Goal: Find specific fact: Find specific fact

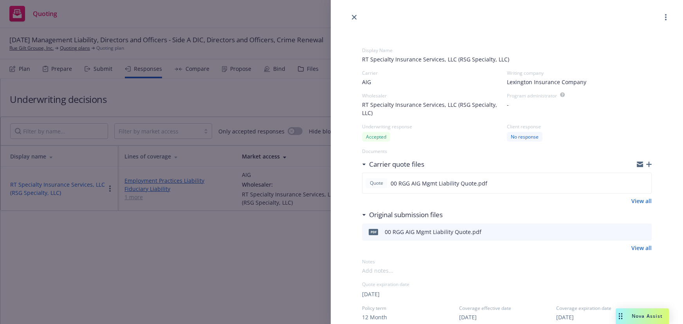
select select "MA"
click at [353, 16] on icon "close" at bounding box center [354, 17] width 5 height 5
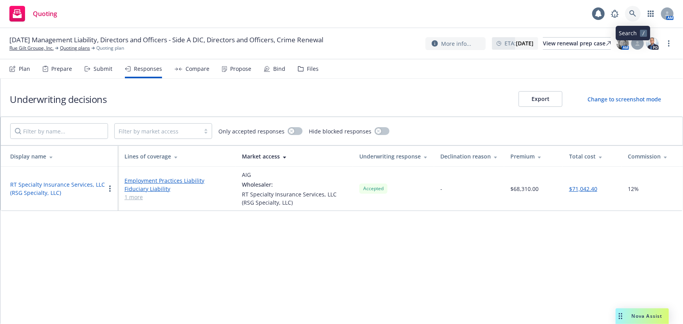
click at [633, 16] on icon at bounding box center [633, 13] width 7 height 7
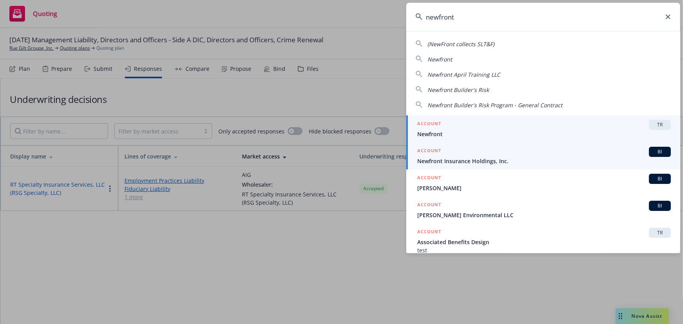
type input "newfront"
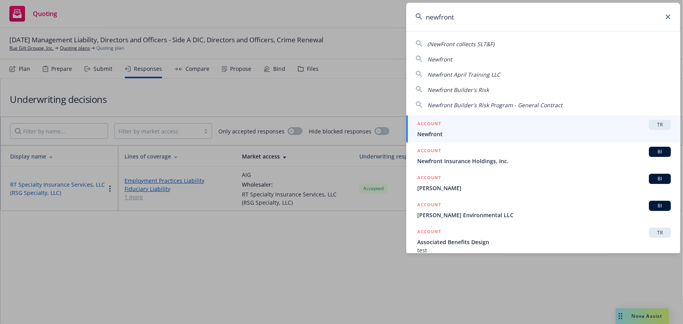
click at [552, 154] on div "ACCOUNT BI" at bounding box center [544, 152] width 254 height 10
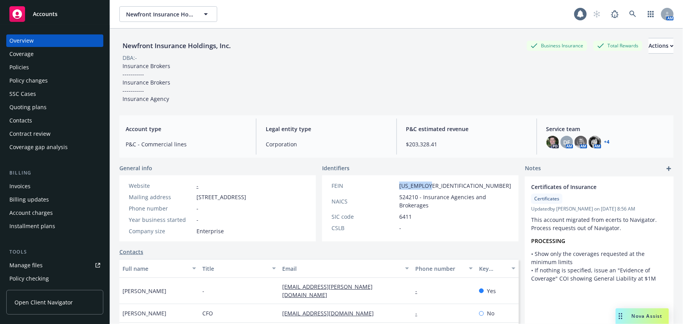
drag, startPoint x: 431, startPoint y: 184, endPoint x: 395, endPoint y: 185, distance: 36.4
click at [395, 185] on div "FEIN [US_EMPLOYER_IDENTIFICATION_NUMBER]" at bounding box center [421, 186] width 186 height 8
copy span "[US_EMPLOYER_IDENTIFICATION_NUMBER]"
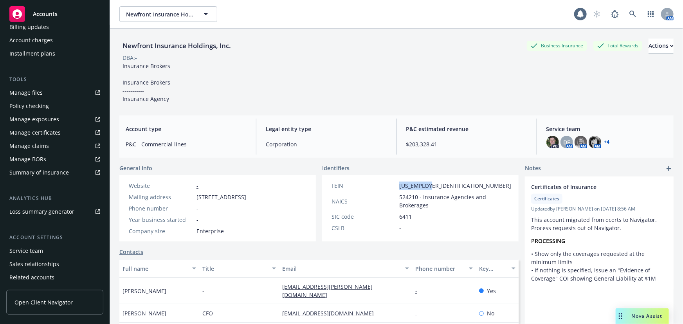
scroll to position [199, 0]
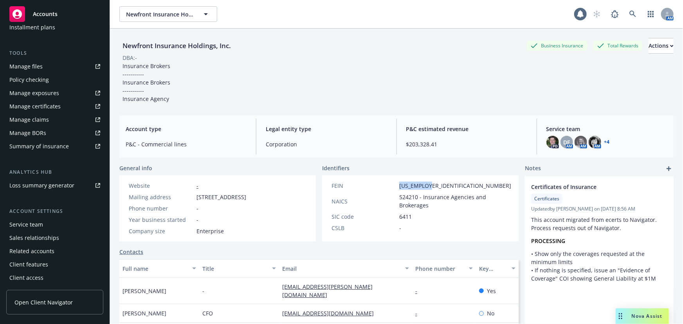
click at [41, 224] on div "Service team" at bounding box center [26, 224] width 34 height 13
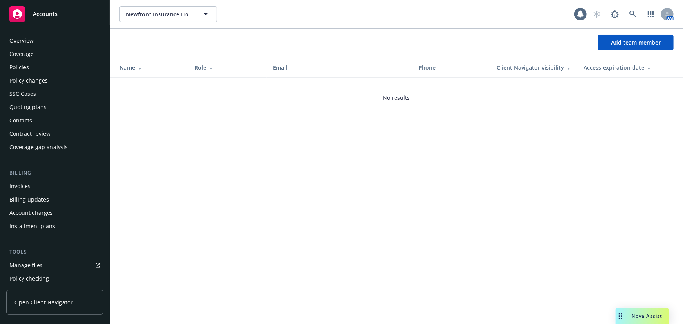
scroll to position [199, 0]
